Goal: Obtain resource: Download file/media

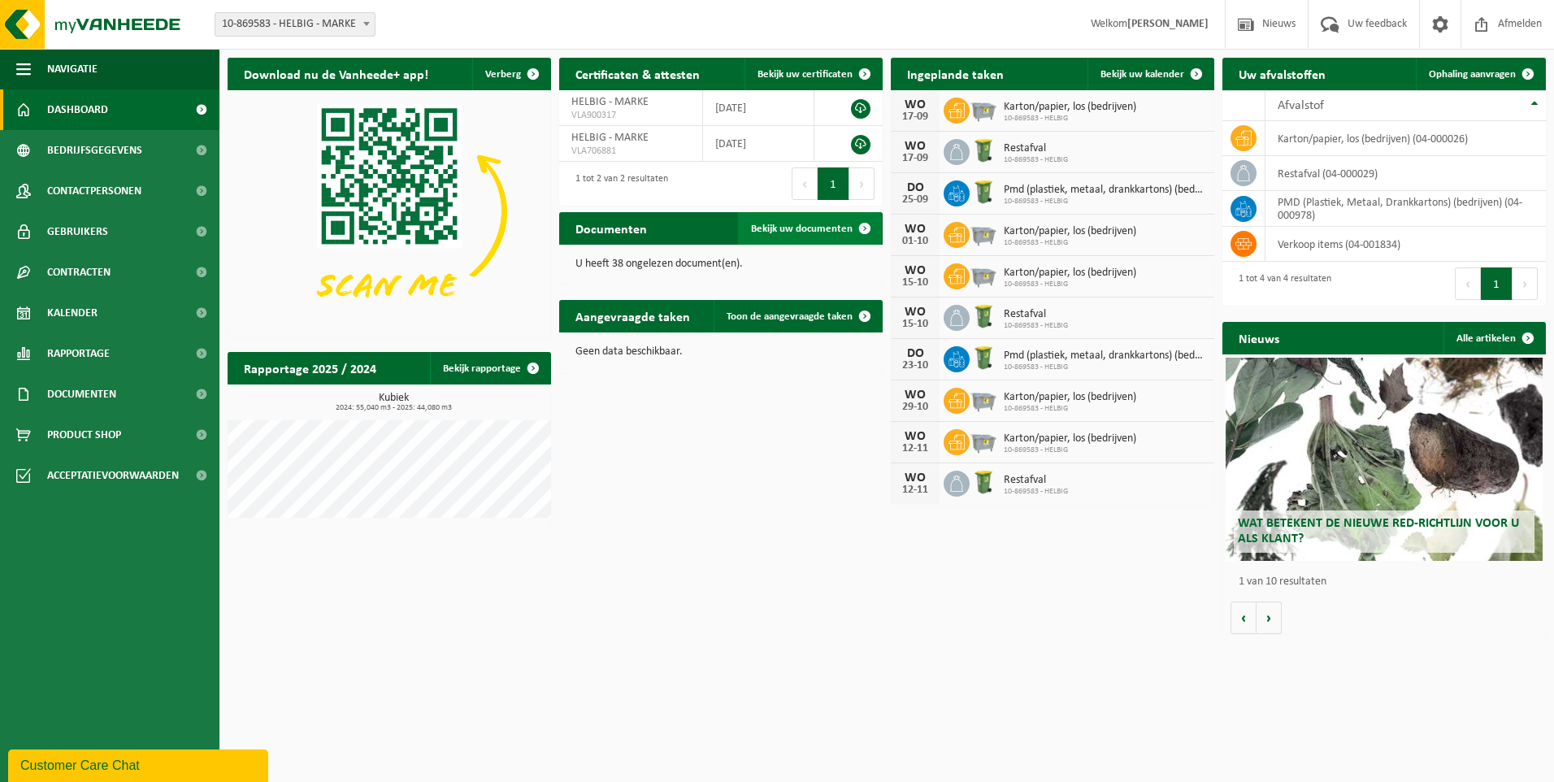
click at [780, 227] on span "Bekijk uw documenten" at bounding box center [802, 229] width 102 height 11
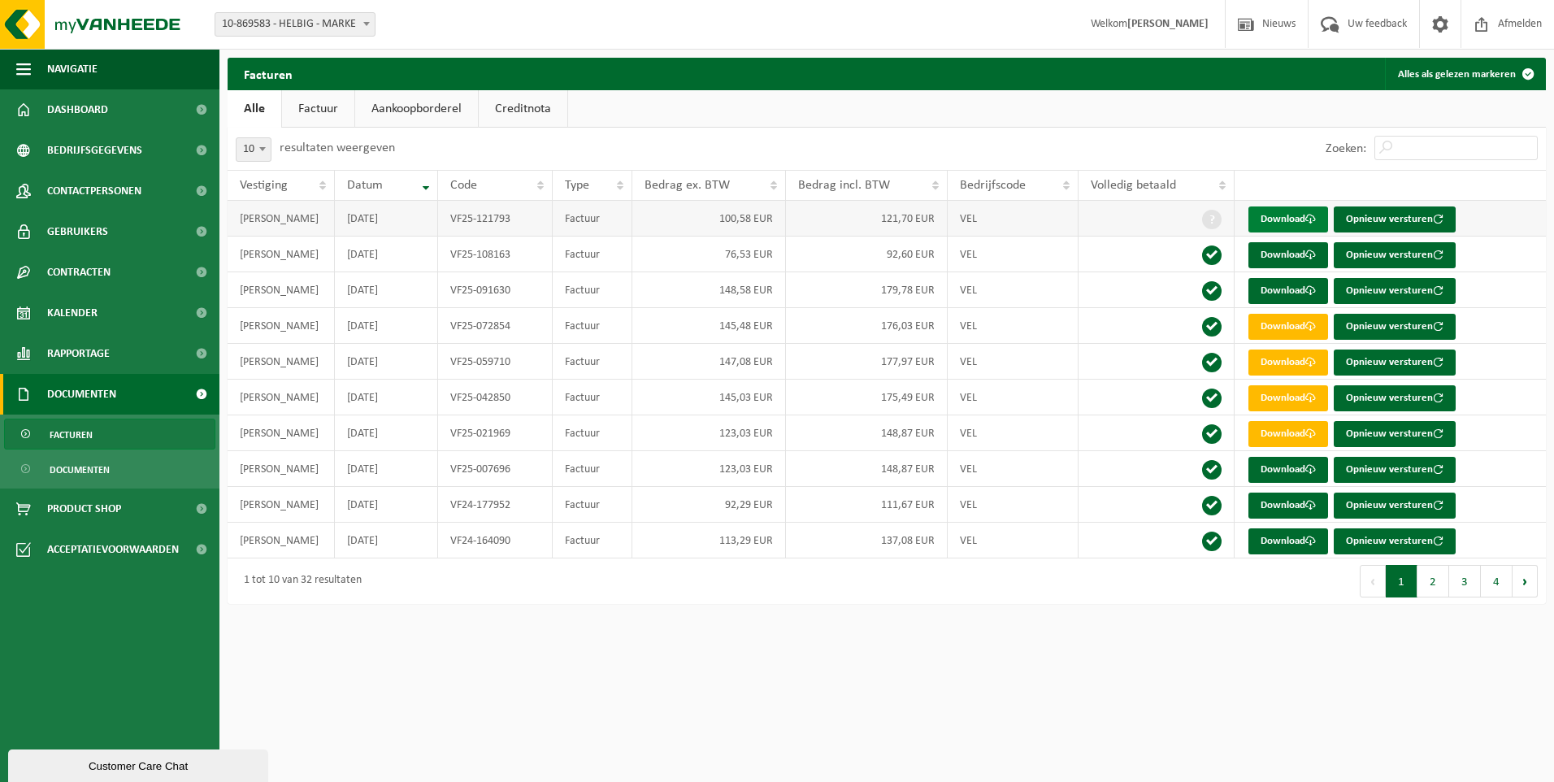
click at [1288, 217] on link "Download" at bounding box center [1289, 219] width 80 height 26
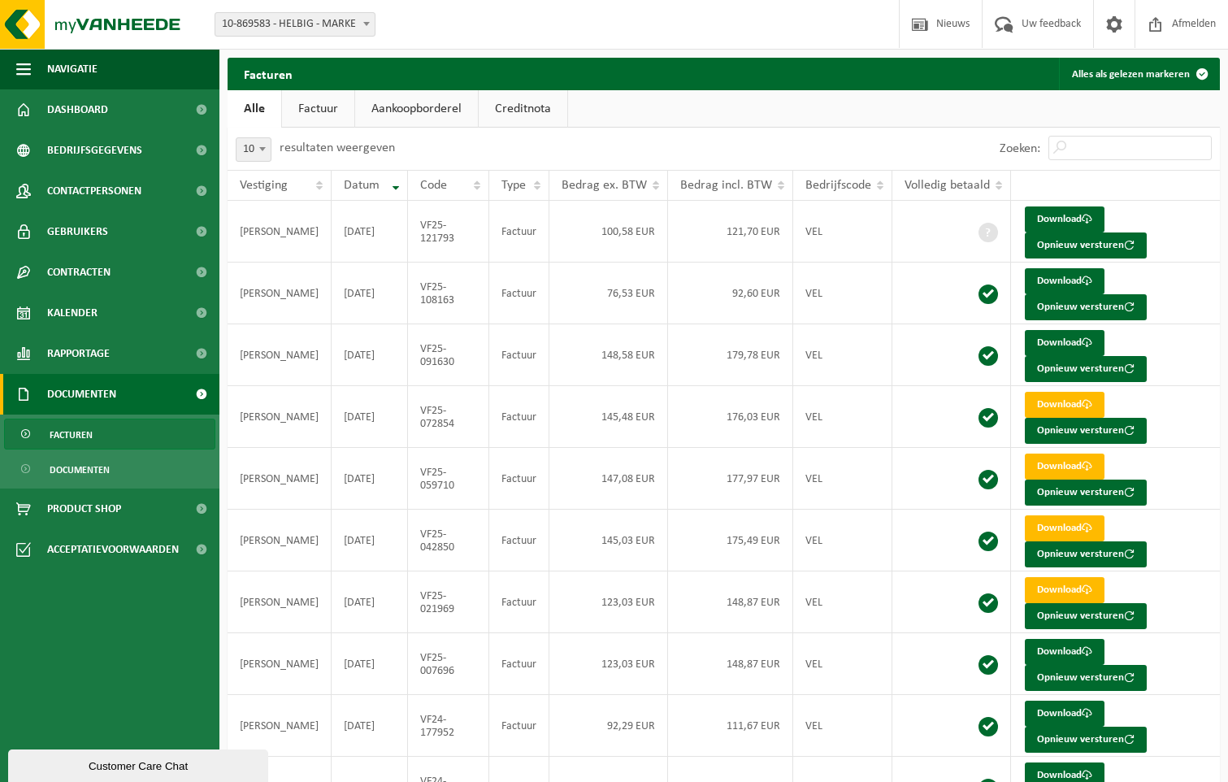
click at [849, 95] on ul "Alle Factuur Aankoopborderel Creditnota" at bounding box center [724, 108] width 993 height 37
click at [85, 112] on span "Dashboard" at bounding box center [77, 109] width 61 height 41
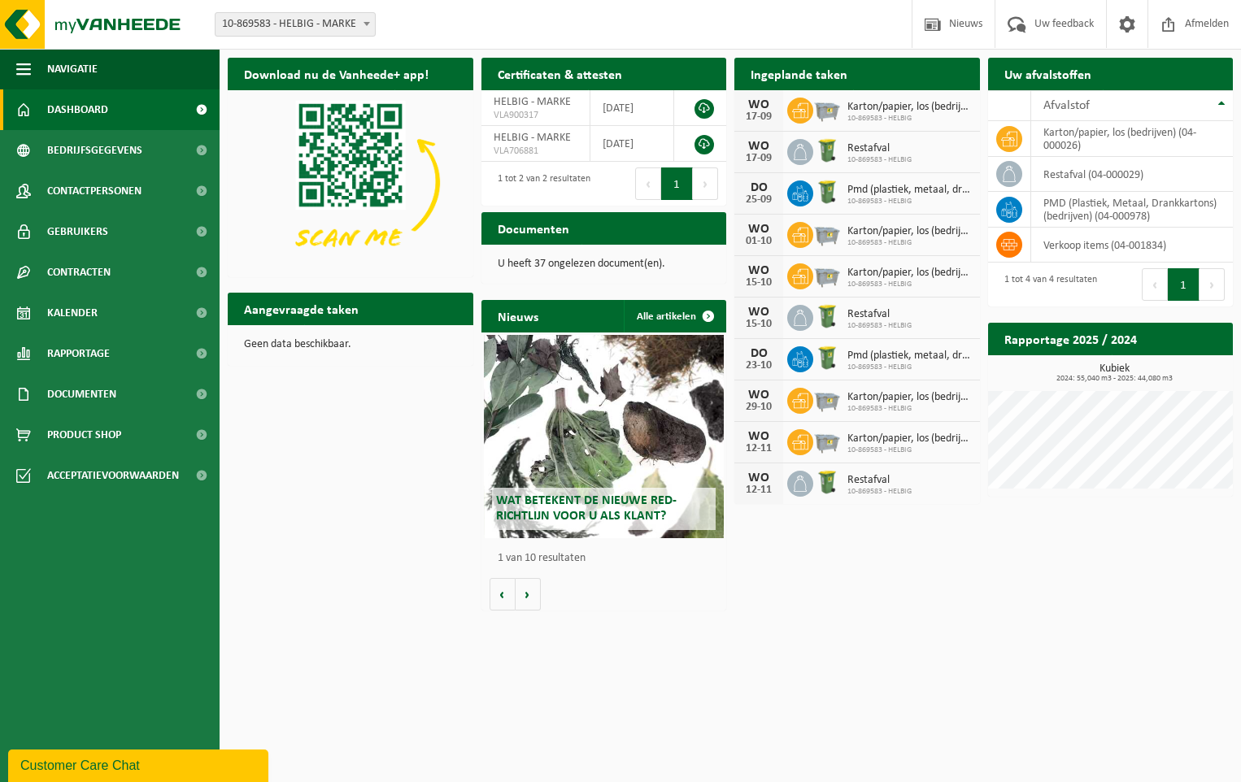
click at [624, 505] on span "Wat betekent de nieuwe RED-richtlijn voor u als klant?" at bounding box center [586, 508] width 180 height 28
